Goal: Task Accomplishment & Management: Use online tool/utility

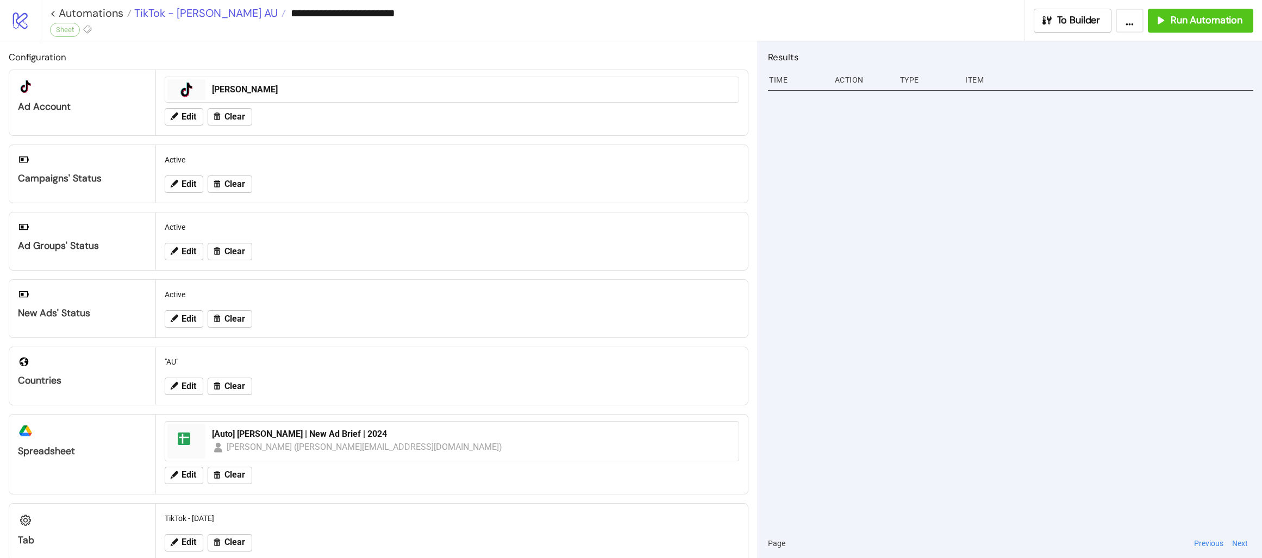
click at [189, 12] on span "TikTok - [PERSON_NAME] AU" at bounding box center [205, 13] width 146 height 14
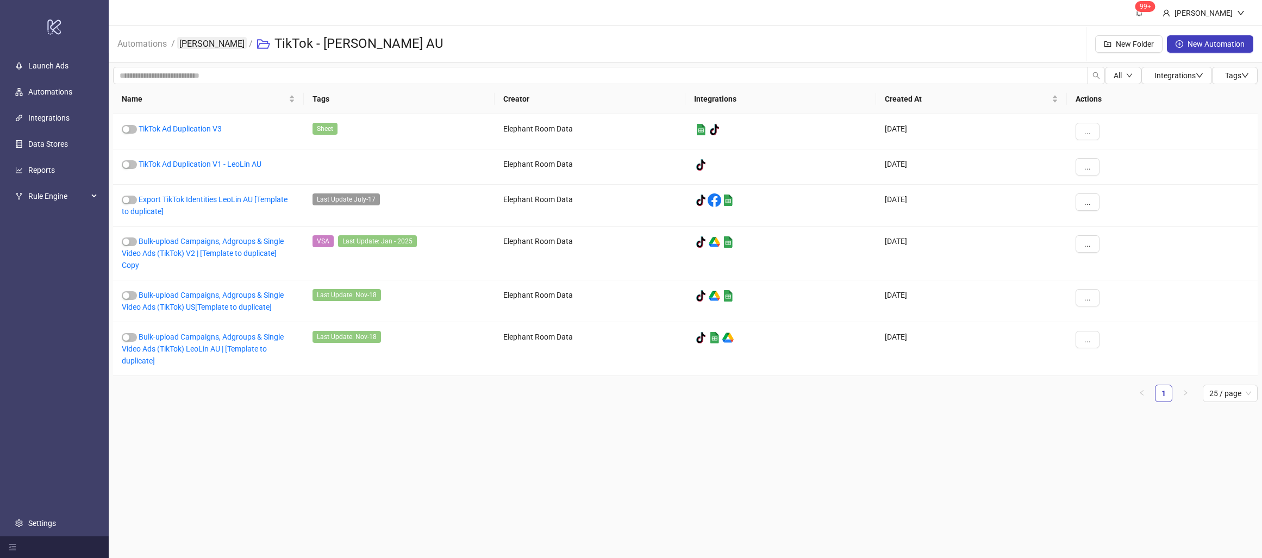
click at [197, 47] on link "[PERSON_NAME]" at bounding box center [212, 43] width 70 height 12
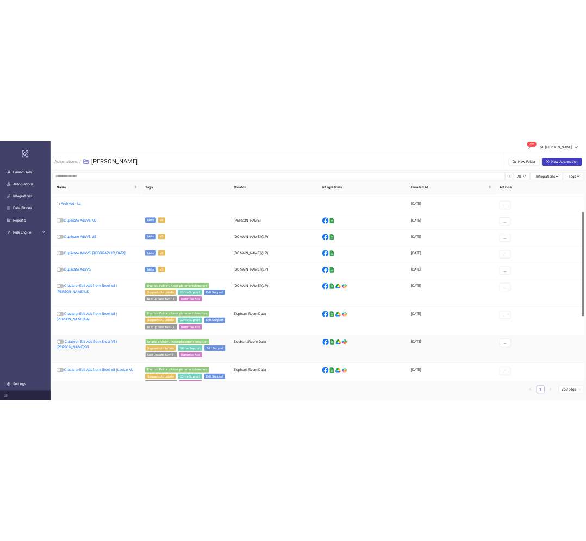
scroll to position [68, 0]
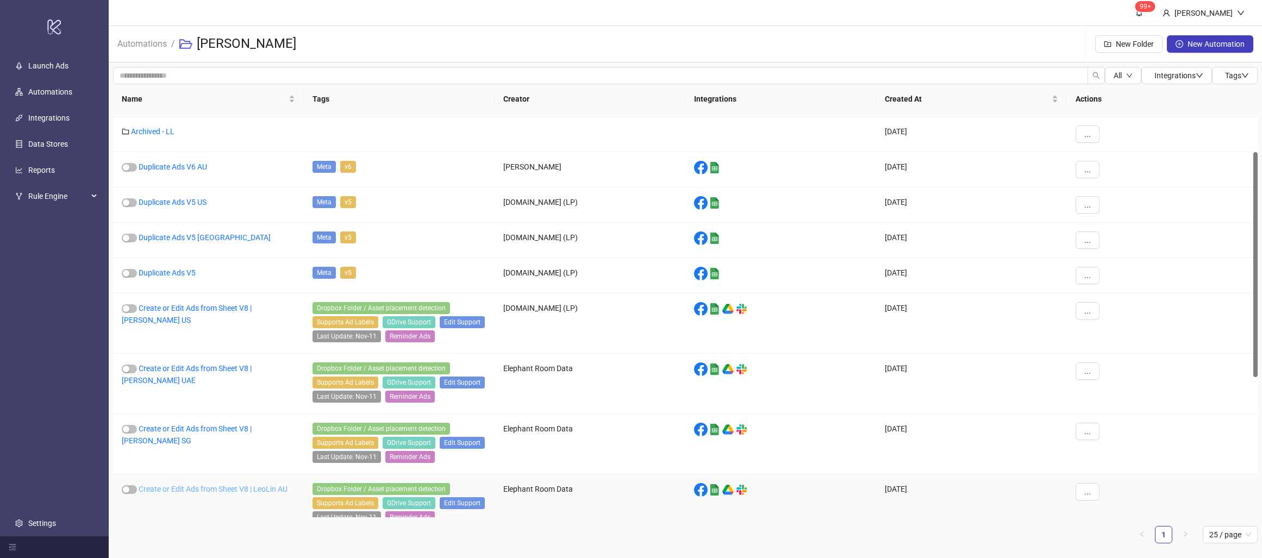
click at [240, 487] on link "Create or Edit Ads from Sheet V8 | LeoLin AU" at bounding box center [213, 489] width 149 height 9
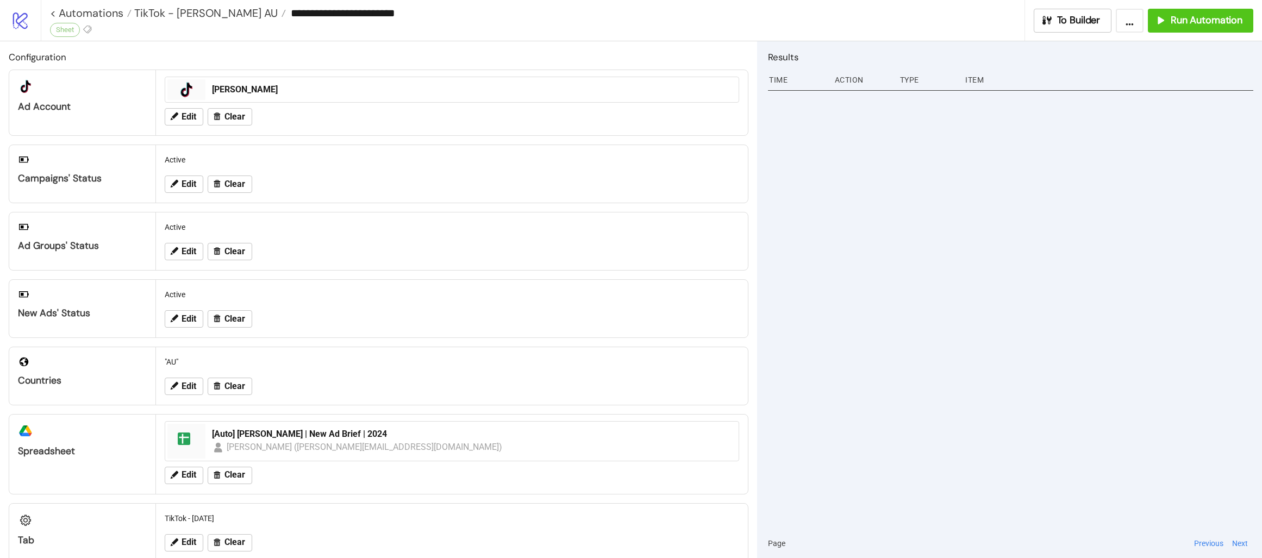
type input "**********"
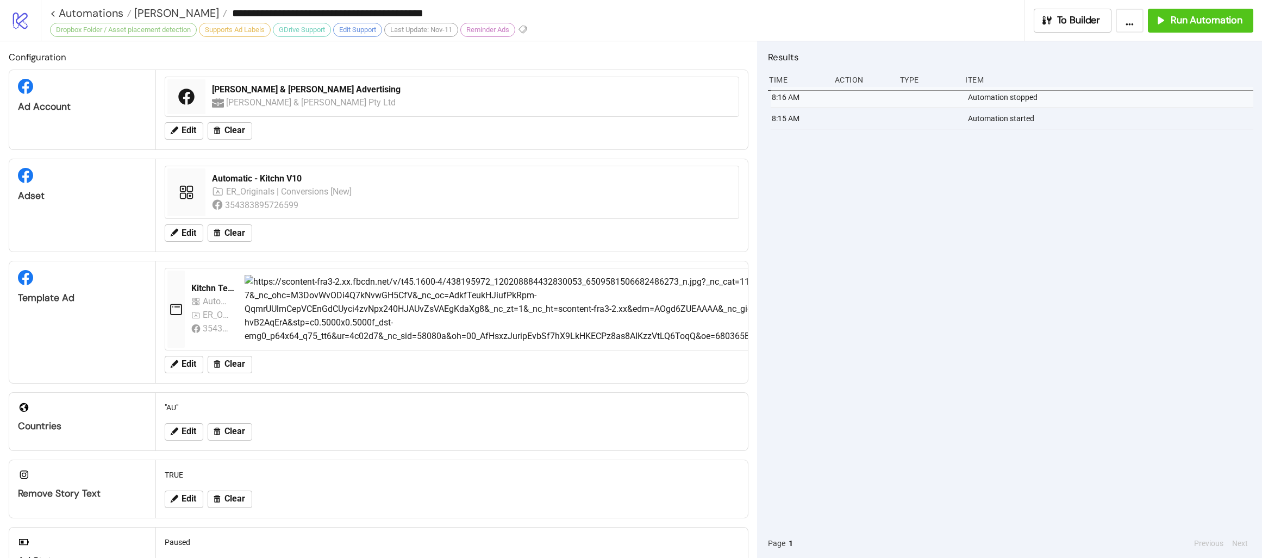
click at [1191, 32] on div "To Builder ... Run Automation" at bounding box center [1143, 21] width 237 height 24
click at [1198, 23] on span "Run Automation" at bounding box center [1207, 20] width 72 height 12
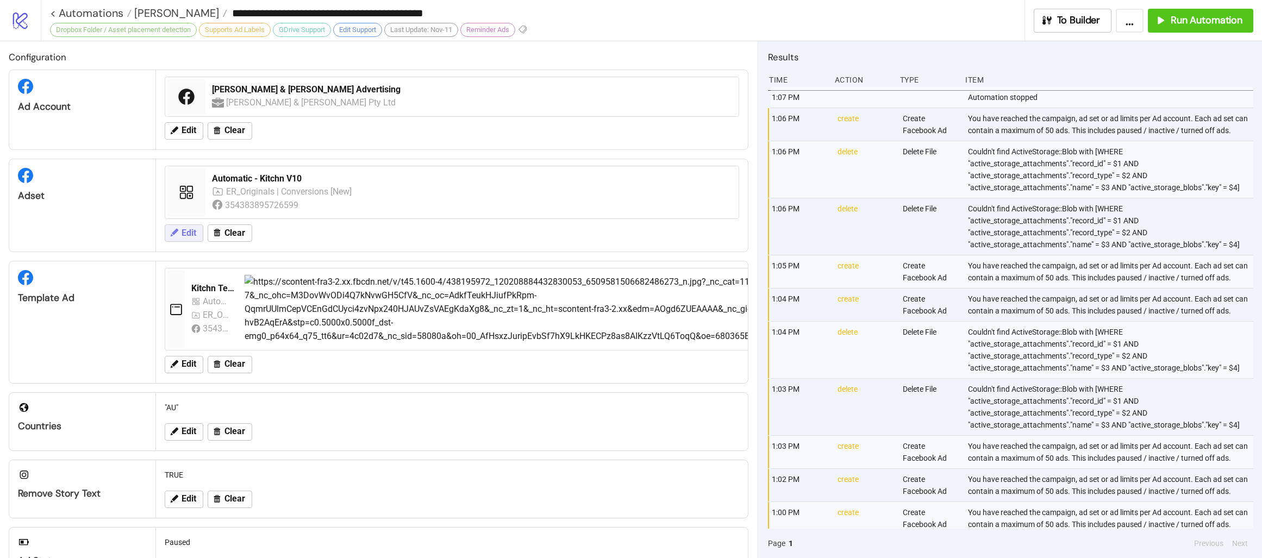
click at [180, 224] on button "Edit" at bounding box center [184, 232] width 39 height 17
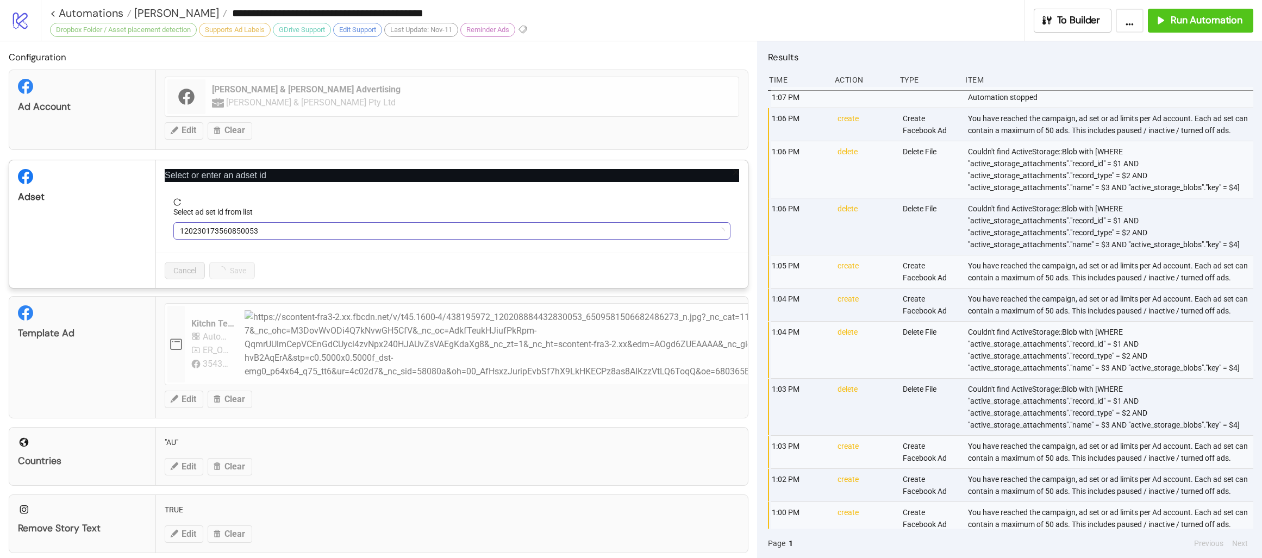
click at [293, 234] on span "120230173560850053" at bounding box center [452, 231] width 544 height 16
click at [328, 195] on div "Select or enter an adset id Select ad set id from list 120230173560850053 Cance…" at bounding box center [452, 224] width 592 height 128
click at [300, 203] on span "reload" at bounding box center [451, 202] width 557 height 8
click at [293, 226] on span "Automatic - Kitchn V10" at bounding box center [452, 231] width 544 height 16
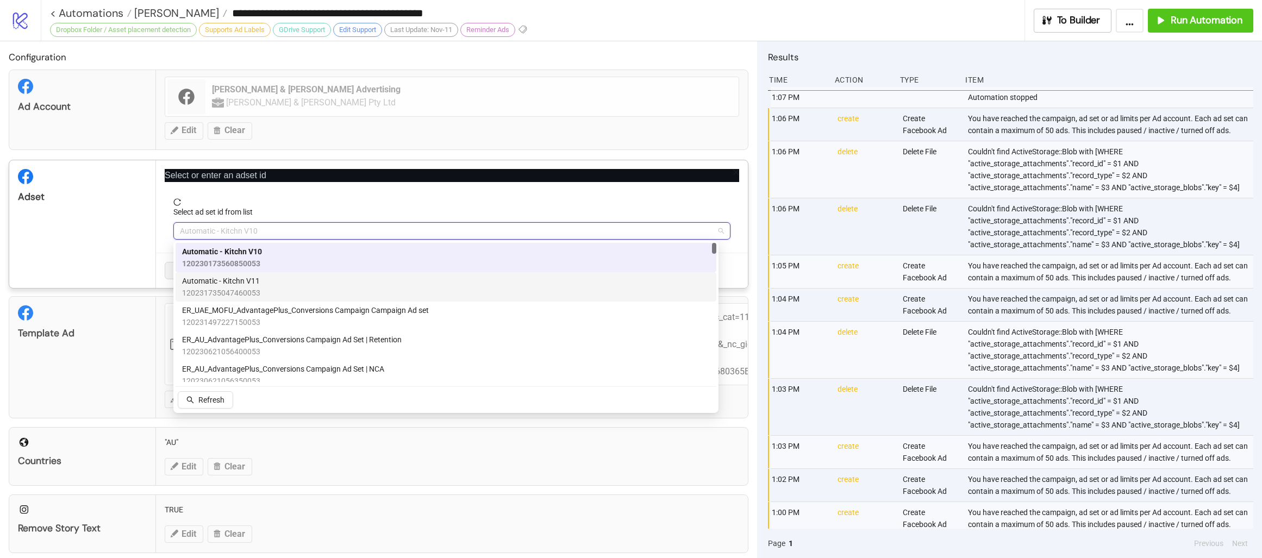
click at [276, 283] on div "Automatic - Kitchn V11 120231735047460053" at bounding box center [446, 287] width 528 height 24
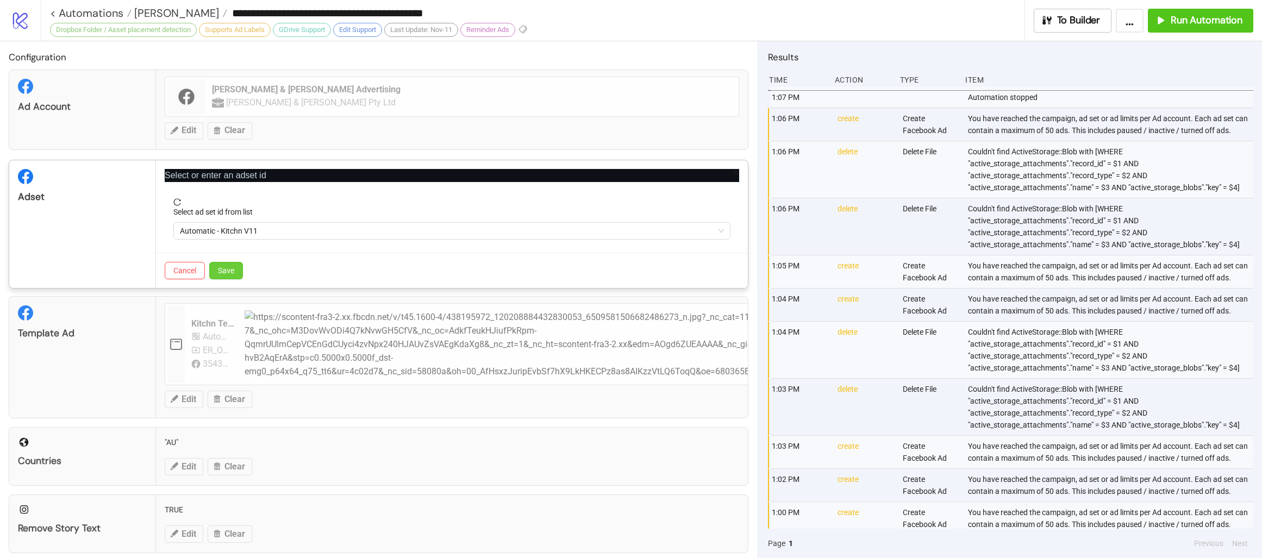
click at [234, 276] on button "Save" at bounding box center [226, 270] width 34 height 17
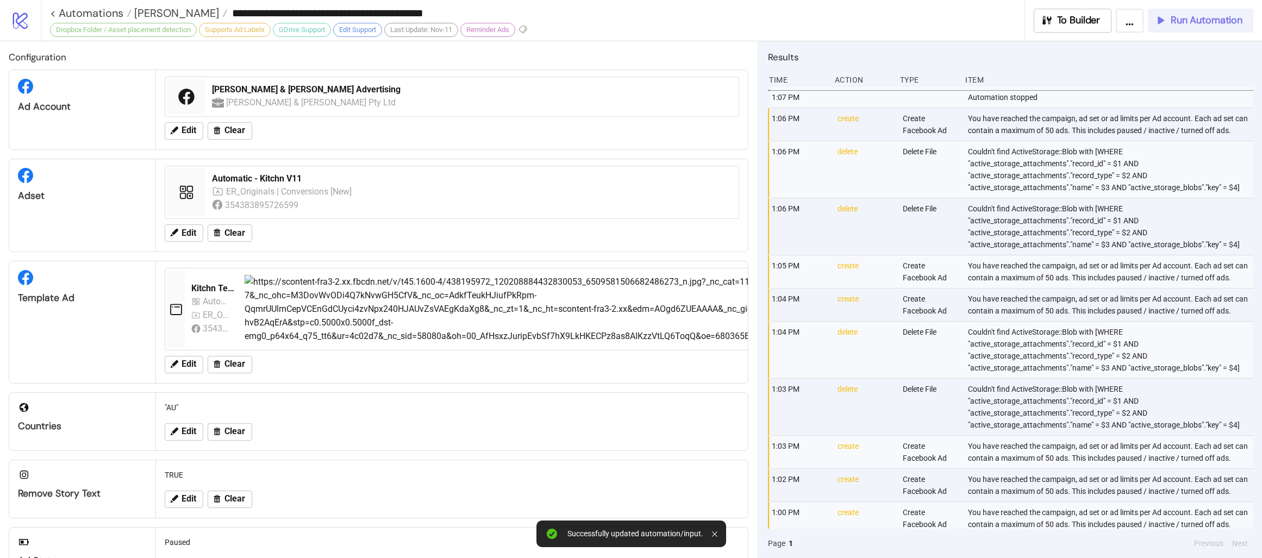
click at [1185, 15] on span "Run Automation" at bounding box center [1207, 20] width 72 height 12
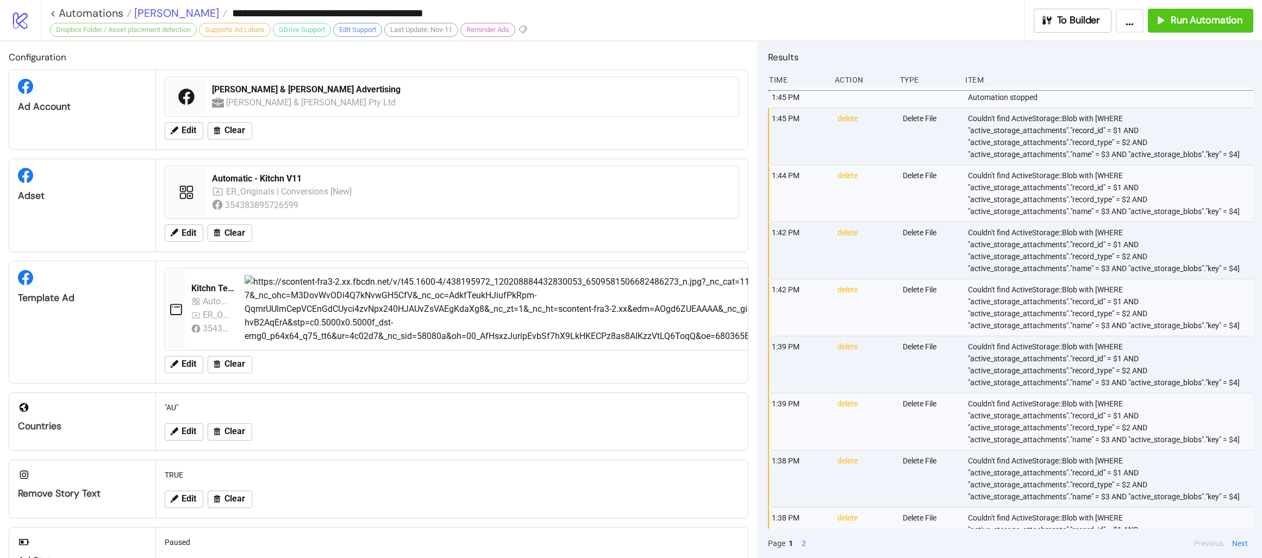
click at [156, 10] on span "[PERSON_NAME]" at bounding box center [175, 13] width 87 height 14
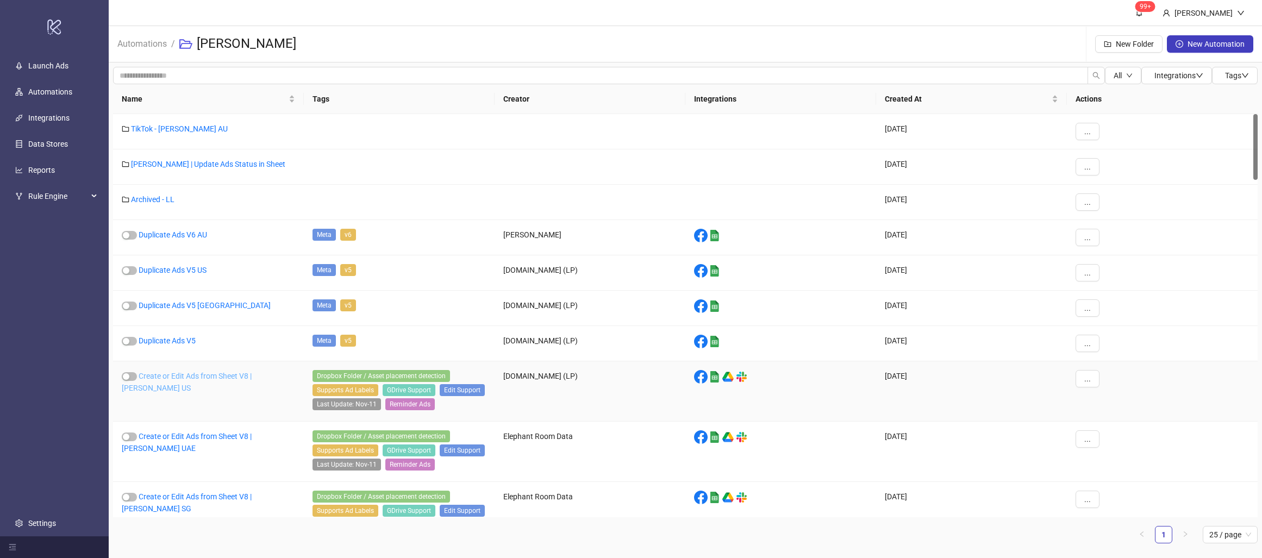
click at [167, 378] on link "Create or Edit Ads from Sheet V8 | [PERSON_NAME] US" at bounding box center [187, 382] width 130 height 21
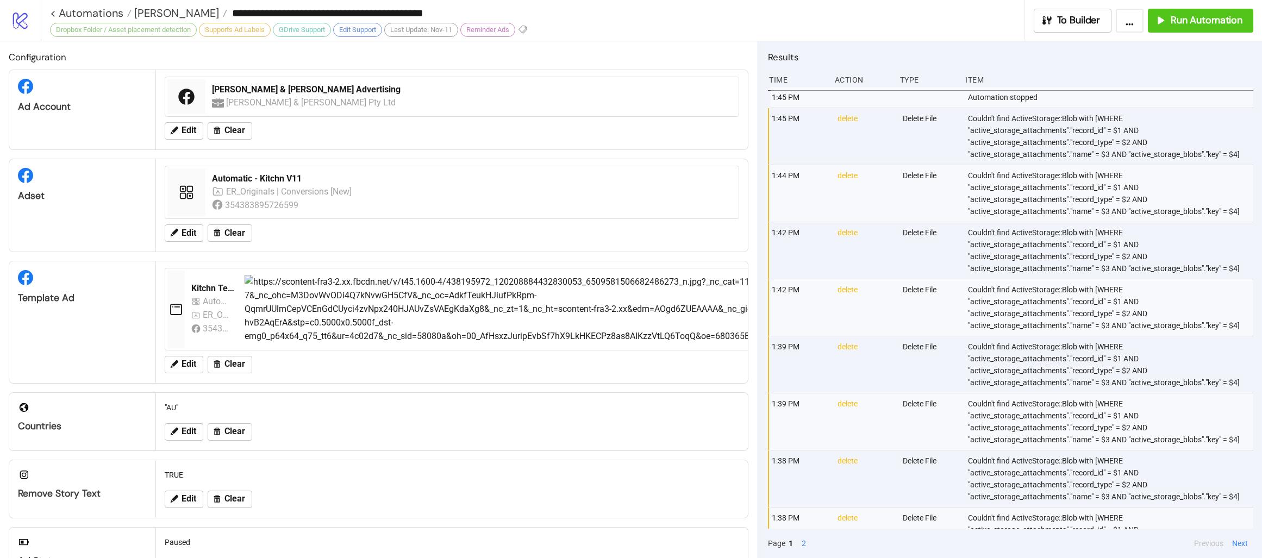
type input "**********"
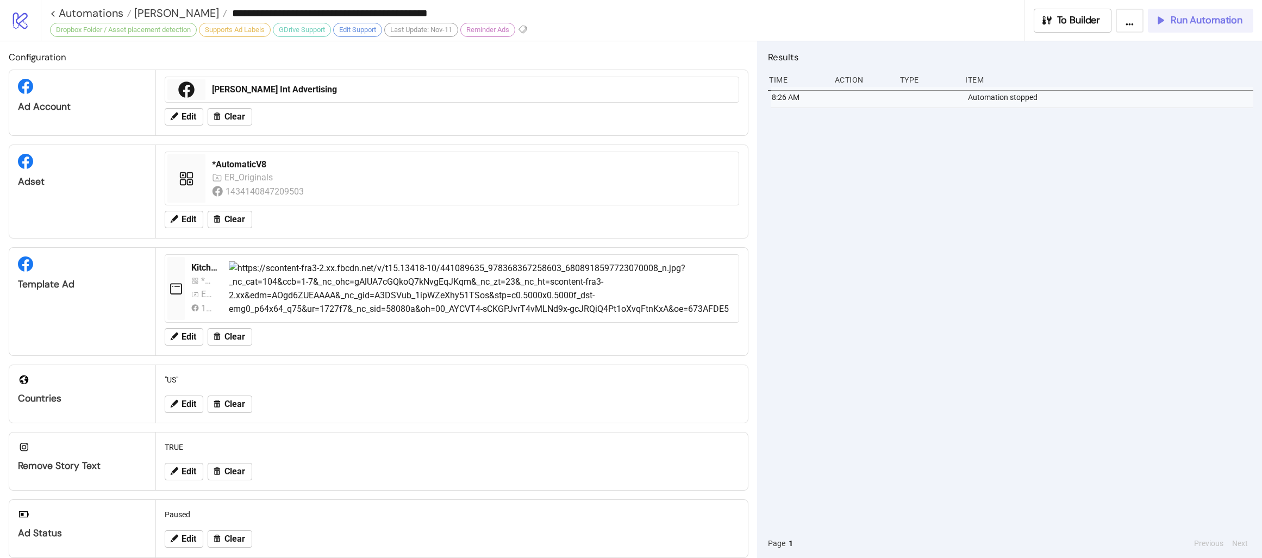
click at [1219, 32] on button "Run Automation" at bounding box center [1200, 21] width 105 height 24
